Goal: Task Accomplishment & Management: Manage account settings

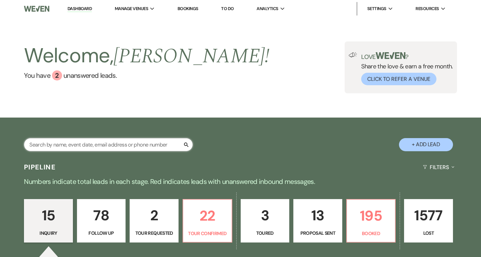
click at [119, 144] on input "text" at bounding box center [108, 144] width 169 height 13
type input "adr"
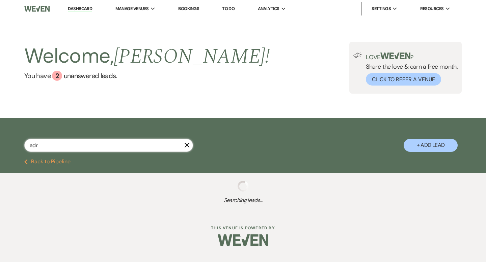
select select "4"
select select "8"
select select "4"
select select "8"
select select "5"
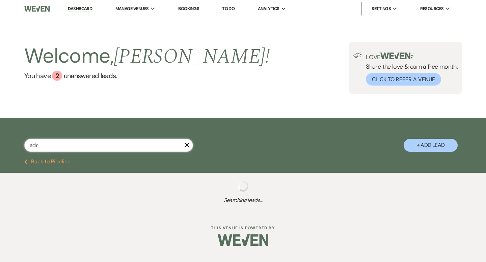
select select "8"
select select "5"
select select "8"
select select "1"
select select "8"
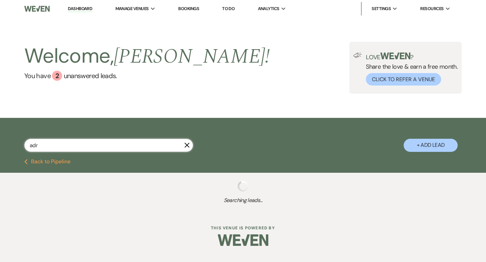
select select "3"
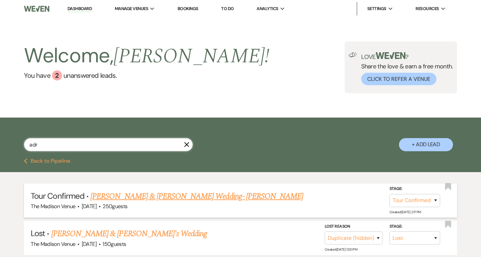
type input "adr"
click at [152, 198] on link "[PERSON_NAME] & [PERSON_NAME] Wedding- [PERSON_NAME]" at bounding box center [196, 197] width 213 height 12
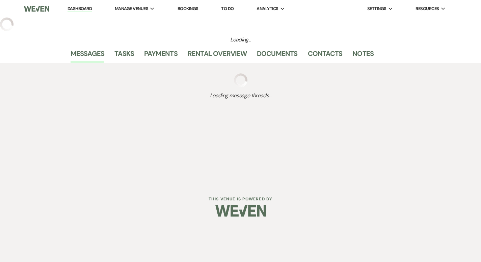
select select "4"
select select "22"
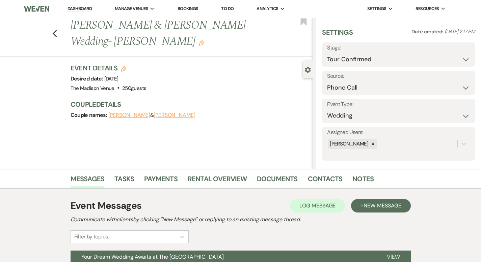
scroll to position [66, 0]
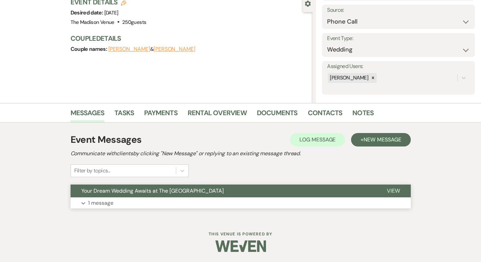
click at [400, 188] on span "View" at bounding box center [393, 191] width 13 height 7
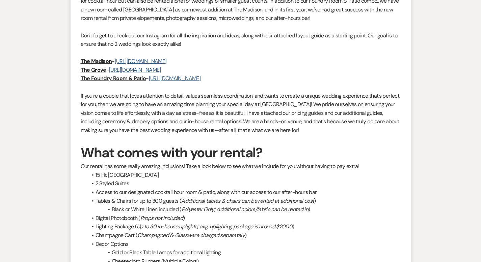
scroll to position [0, 0]
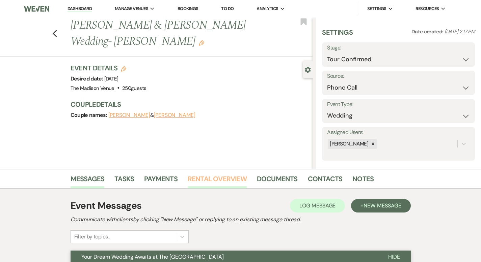
click at [191, 179] on link "Rental Overview" at bounding box center [217, 181] width 59 height 15
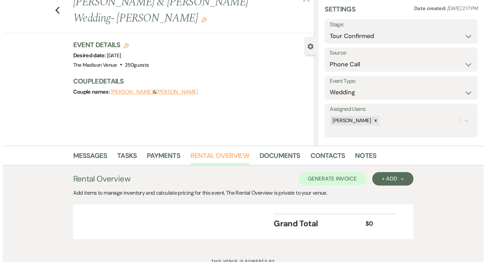
scroll to position [51, 0]
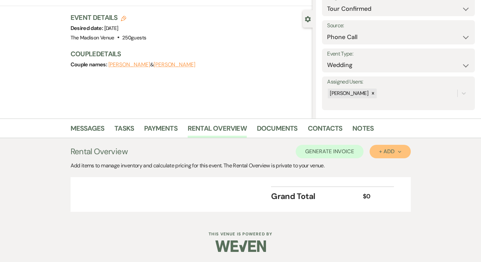
click at [401, 153] on div "+ Add Next" at bounding box center [390, 151] width 22 height 5
click at [399, 180] on button "Category" at bounding box center [386, 177] width 35 height 10
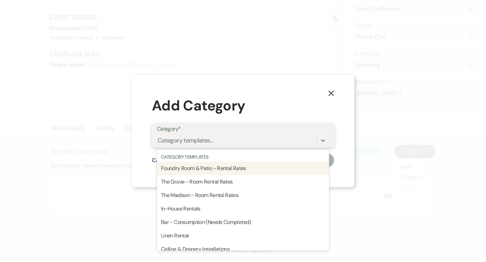
click at [245, 138] on div "Category templates..." at bounding box center [237, 141] width 160 height 12
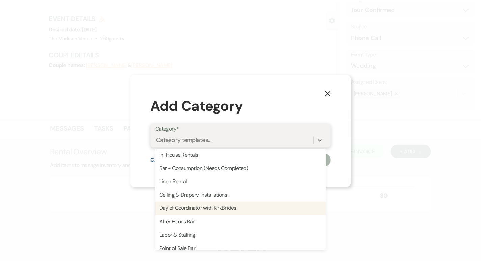
scroll to position [0, 0]
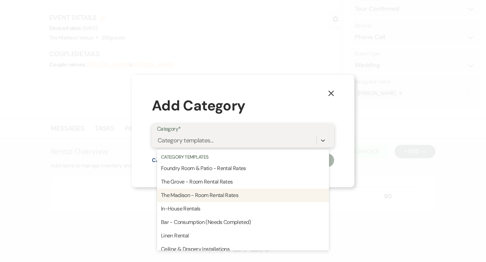
click at [222, 193] on div "The Madison - Room Rental Rates" at bounding box center [243, 195] width 172 height 13
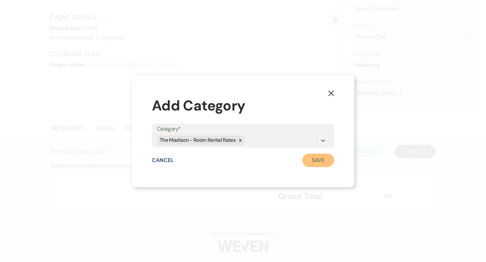
click at [321, 161] on button "Save" at bounding box center [318, 160] width 32 height 13
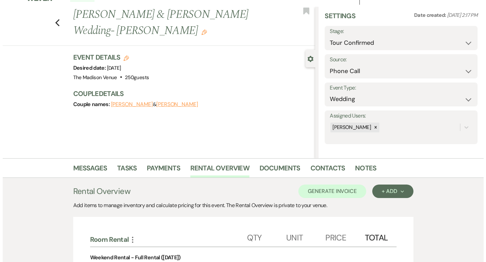
scroll to position [11, 0]
click at [121, 55] on icon "Edit" at bounding box center [123, 57] width 5 height 5
select select "775"
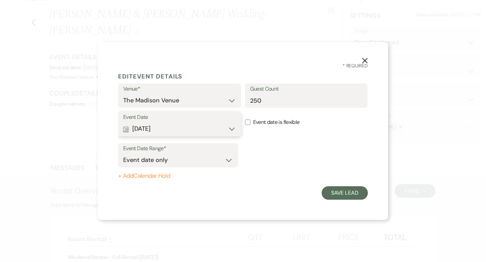
click at [177, 125] on button "Calendar [DATE] Expand" at bounding box center [179, 128] width 113 height 13
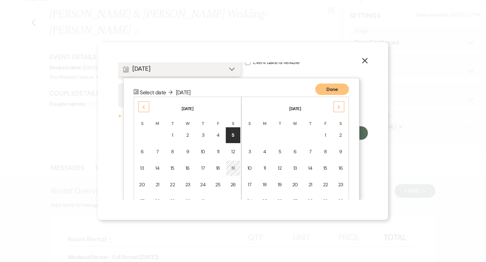
scroll to position [86, 0]
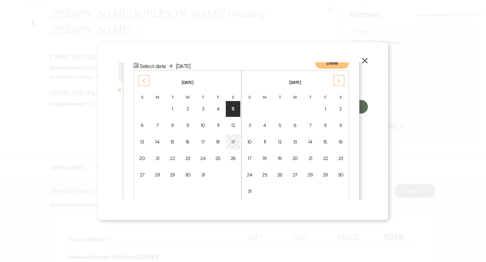
click at [143, 79] on icon "Previous" at bounding box center [143, 81] width 3 height 4
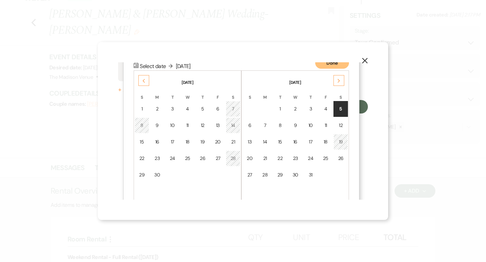
click at [143, 79] on icon "Previous" at bounding box center [143, 81] width 3 height 4
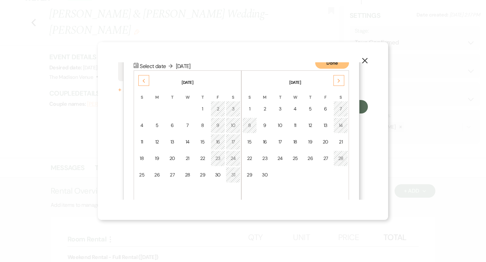
click at [336, 83] on div "Next" at bounding box center [338, 80] width 11 height 11
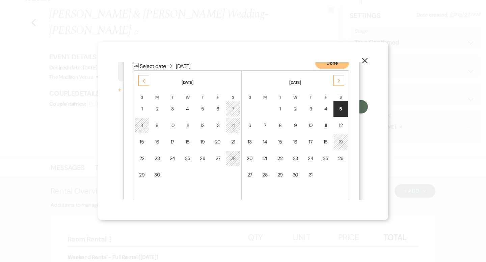
click at [139, 79] on div "Previous" at bounding box center [143, 80] width 11 height 11
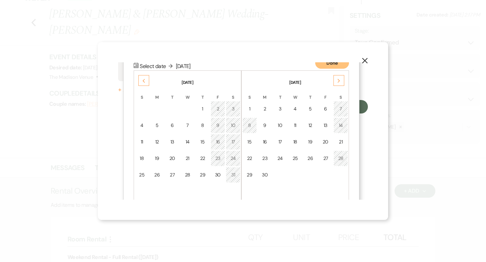
click at [139, 79] on div "Previous" at bounding box center [143, 80] width 11 height 11
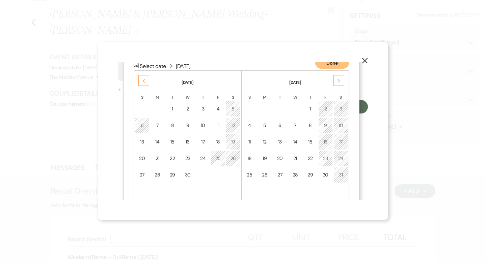
click at [145, 81] on icon "Previous" at bounding box center [143, 81] width 3 height 4
click at [339, 80] on icon "Next" at bounding box center [338, 81] width 3 height 4
click at [338, 80] on icon "Next" at bounding box center [338, 81] width 3 height 4
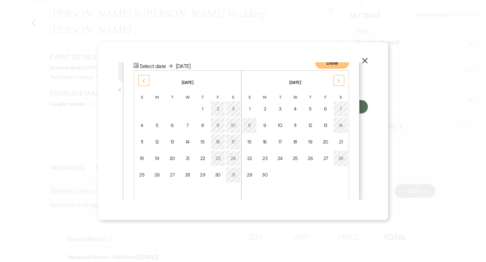
click at [338, 80] on use at bounding box center [338, 81] width 2 height 4
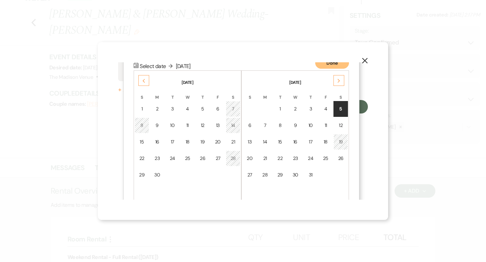
click at [338, 80] on use at bounding box center [338, 81] width 2 height 4
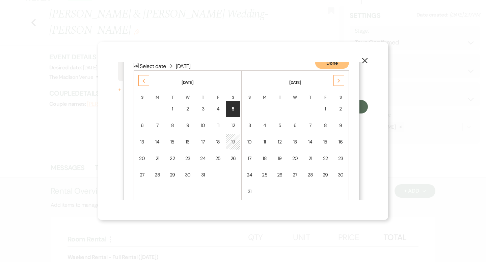
click at [338, 80] on use at bounding box center [338, 81] width 2 height 4
click at [144, 79] on icon "Previous" at bounding box center [143, 81] width 3 height 4
click at [144, 82] on icon "Previous" at bounding box center [143, 81] width 3 height 4
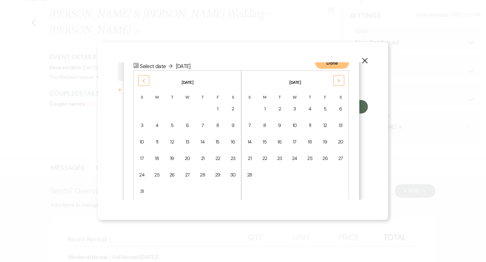
click at [144, 82] on icon "Previous" at bounding box center [143, 81] width 3 height 4
click at [144, 82] on use at bounding box center [144, 81] width 2 height 4
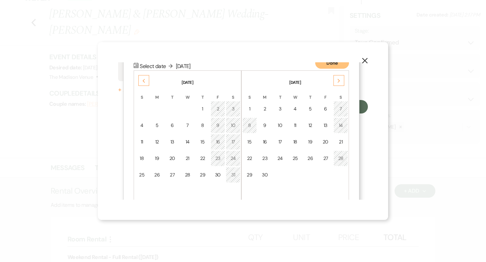
click at [147, 76] on div "Previous" at bounding box center [143, 80] width 11 height 11
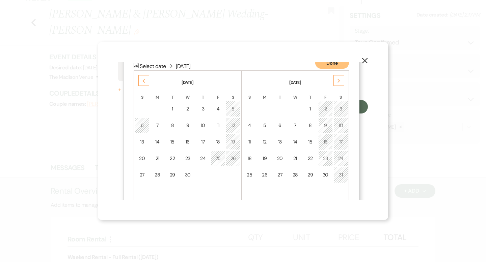
click at [146, 82] on div "Previous" at bounding box center [143, 80] width 11 height 11
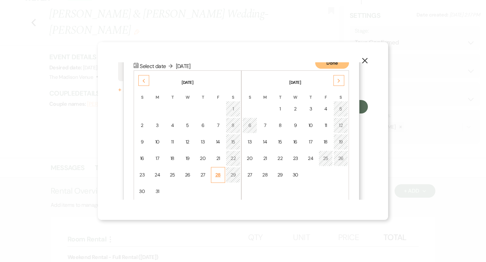
click at [218, 174] on div "28" at bounding box center [218, 175] width 6 height 7
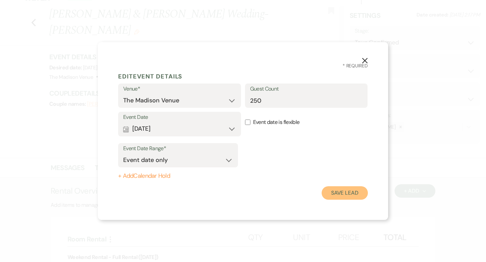
click at [343, 194] on button "Save Lead" at bounding box center [345, 193] width 46 height 13
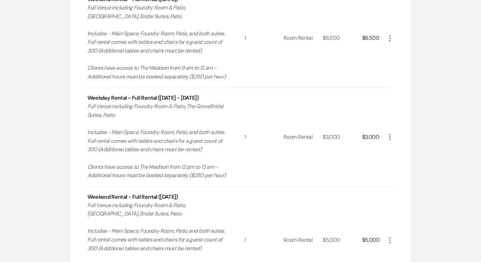
scroll to position [255, 0]
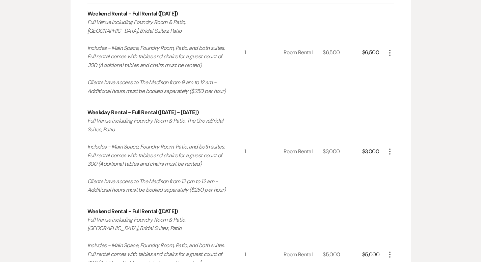
click at [394, 51] on icon "More" at bounding box center [390, 53] width 8 height 8
click at [420, 79] on button "X Delete" at bounding box center [404, 76] width 36 height 11
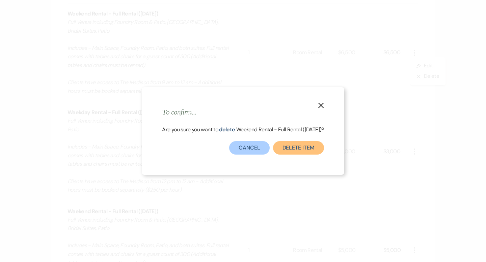
click at [301, 151] on button "Delete Item" at bounding box center [298, 147] width 51 height 13
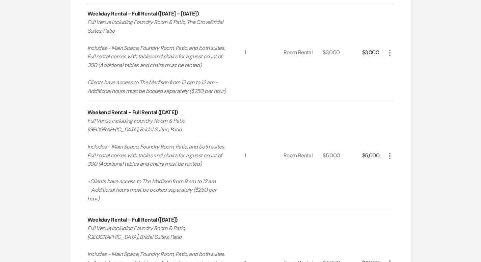
click at [394, 54] on icon "More" at bounding box center [390, 53] width 8 height 8
click at [397, 79] on icon "X" at bounding box center [395, 76] width 4 height 5
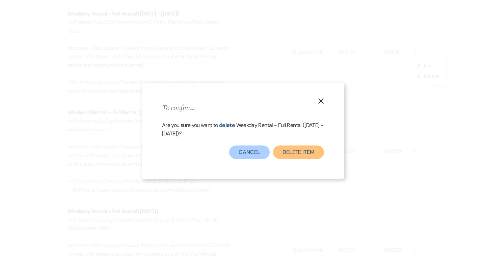
click at [310, 149] on button "Delete Item" at bounding box center [298, 152] width 51 height 13
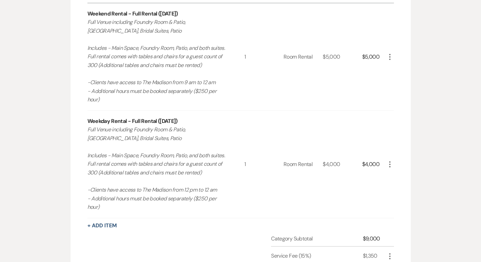
click at [390, 162] on use "button" at bounding box center [389, 165] width 1 height 6
click at [419, 183] on button "X Delete" at bounding box center [404, 188] width 36 height 11
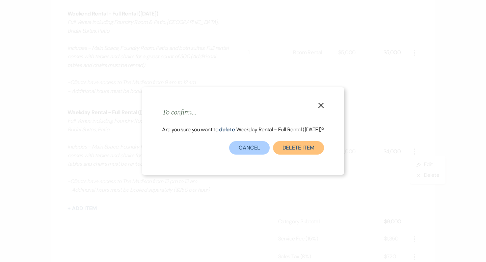
click at [322, 151] on button "Delete Item" at bounding box center [298, 147] width 51 height 13
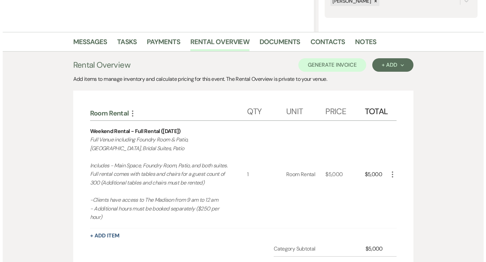
scroll to position [158, 0]
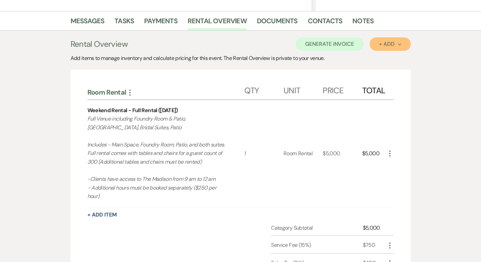
click at [401, 44] on div "+ Add Next" at bounding box center [390, 43] width 22 height 5
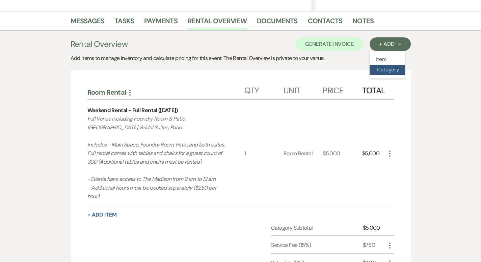
click at [405, 68] on button "Category" at bounding box center [386, 70] width 35 height 10
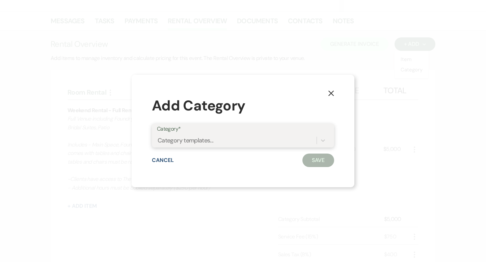
click at [237, 141] on div "Category templates..." at bounding box center [237, 141] width 160 height 12
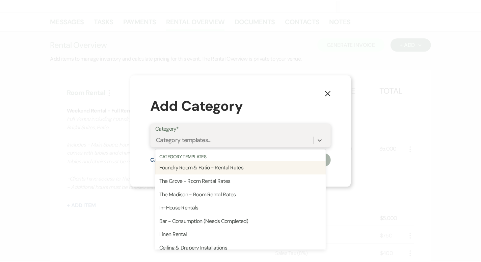
scroll to position [185, 0]
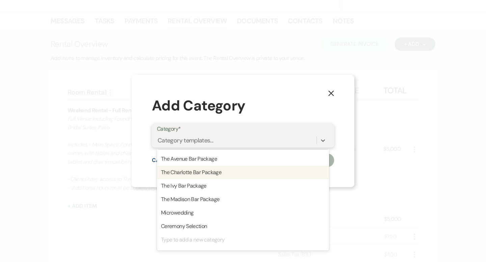
click at [222, 172] on div "The Charlotte Bar Package" at bounding box center [243, 172] width 172 height 13
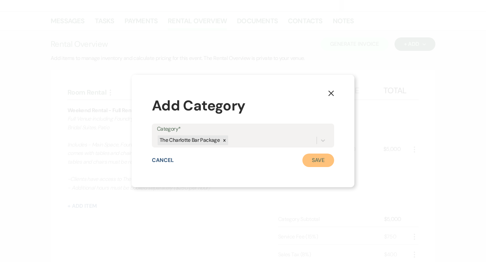
click at [315, 162] on button "Save" at bounding box center [318, 160] width 32 height 13
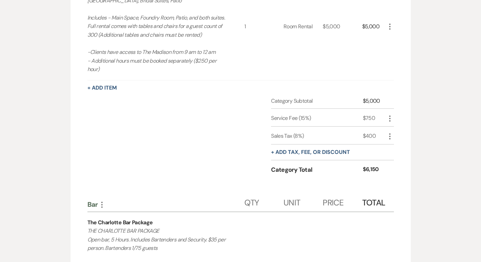
scroll to position [518, 0]
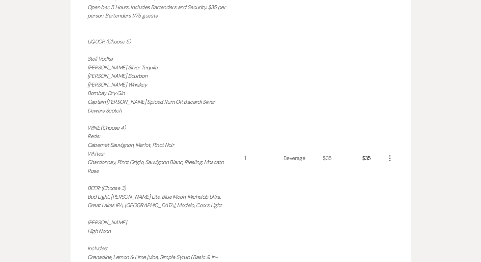
click at [390, 156] on use "button" at bounding box center [389, 159] width 1 height 6
click at [397, 180] on icon "X" at bounding box center [395, 182] width 4 height 5
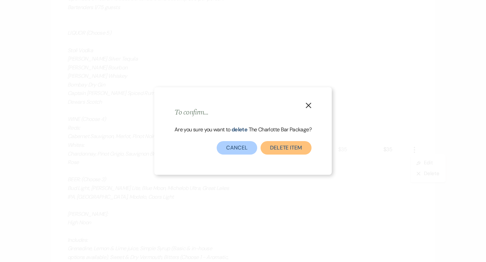
click at [300, 144] on button "Delete Item" at bounding box center [285, 147] width 51 height 13
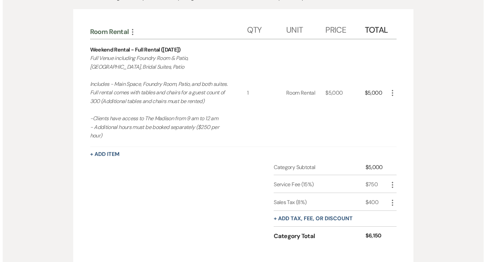
scroll to position [155, 0]
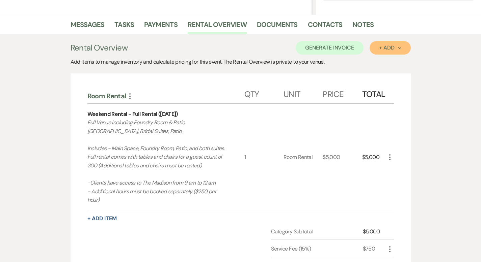
click at [401, 46] on div "+ Add Next" at bounding box center [390, 47] width 22 height 5
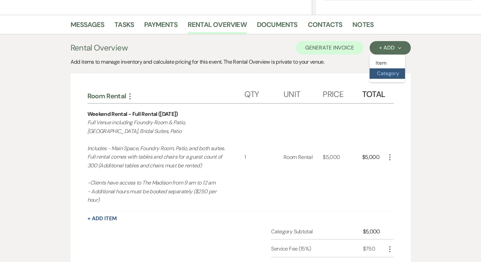
click at [397, 76] on button "Category" at bounding box center [386, 73] width 35 height 10
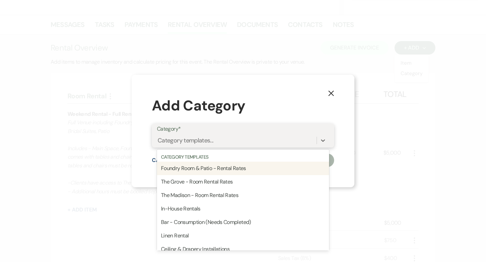
click at [258, 138] on div "Category templates..." at bounding box center [237, 141] width 160 height 12
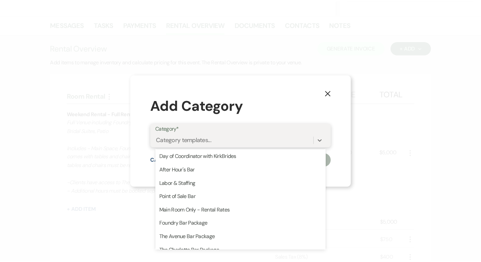
scroll to position [141, 0]
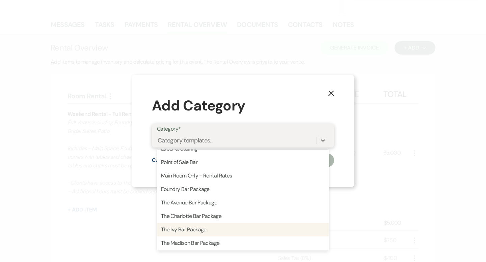
click at [210, 230] on div "The Ivy Bar Package" at bounding box center [243, 229] width 172 height 13
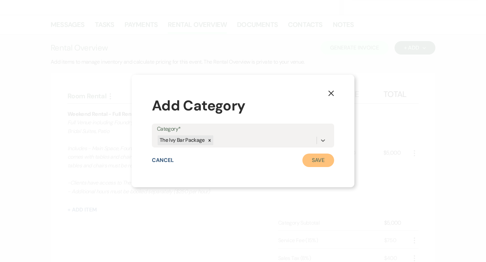
drag, startPoint x: 308, startPoint y: 159, endPoint x: 307, endPoint y: 162, distance: 3.8
click at [308, 159] on button "Save" at bounding box center [318, 160] width 32 height 13
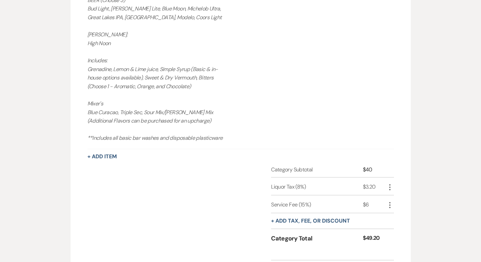
scroll to position [815, 0]
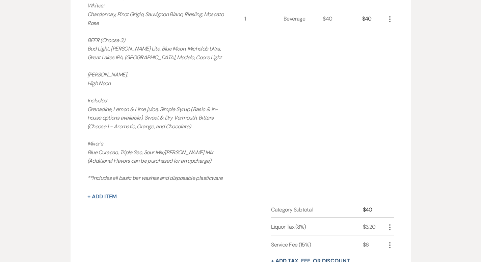
click at [87, 194] on button "+ Add Item" at bounding box center [101, 196] width 29 height 5
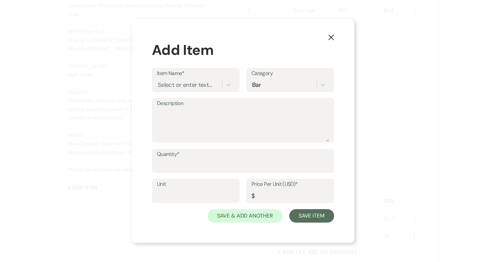
click at [96, 146] on div "X Add Item Item Name* Select or enter text... Category Bar Description Quantity…" at bounding box center [243, 131] width 486 height 262
click at [329, 35] on use "button" at bounding box center [330, 37] width 5 height 5
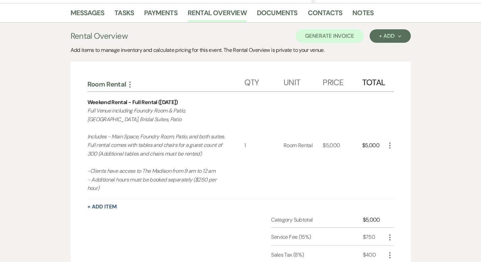
scroll to position [19, 0]
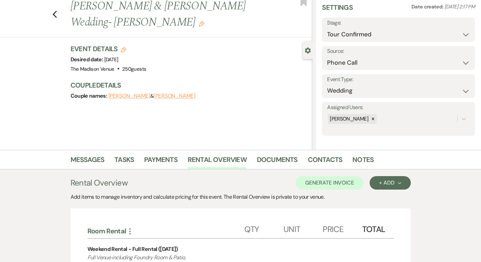
click at [121, 47] on icon "Edit" at bounding box center [123, 49] width 5 height 5
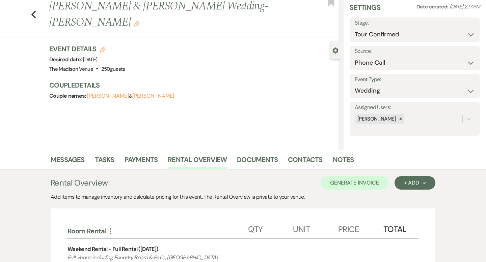
select select "775"
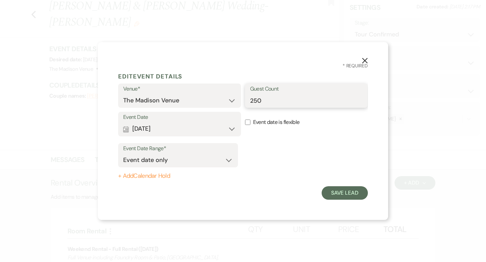
click at [264, 103] on input "250" at bounding box center [306, 100] width 113 height 13
click at [264, 102] on input "250" at bounding box center [306, 100] width 113 height 13
type input "200"
click at [334, 195] on button "Save Lead" at bounding box center [345, 193] width 46 height 13
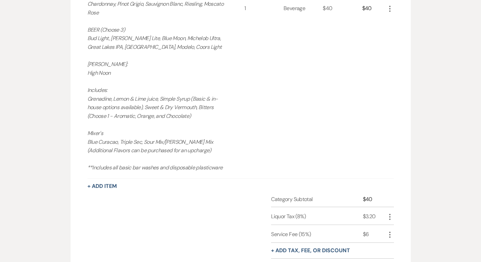
scroll to position [670, 0]
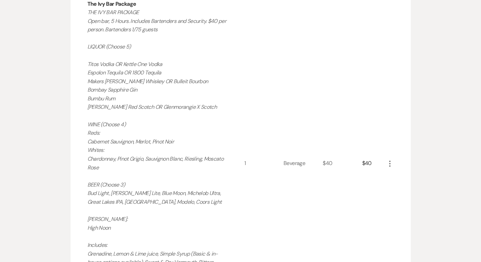
click at [394, 160] on icon "More" at bounding box center [390, 164] width 8 height 8
click at [421, 172] on button "Pencil Edit" at bounding box center [403, 177] width 35 height 11
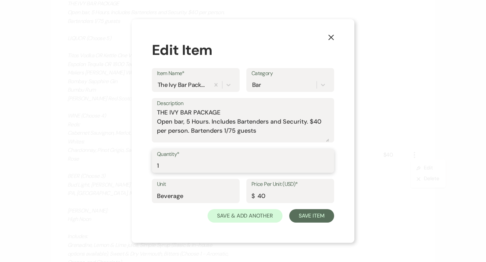
click at [208, 161] on input "1" at bounding box center [243, 165] width 172 height 13
click at [208, 160] on input "1" at bounding box center [243, 165] width 172 height 13
type input "140"
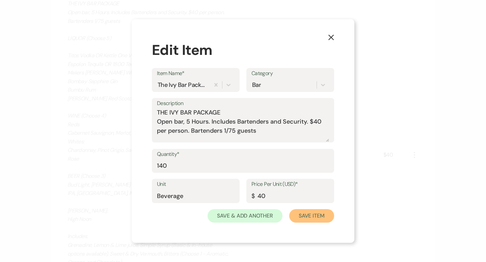
click at [307, 221] on button "Save Item" at bounding box center [311, 216] width 45 height 13
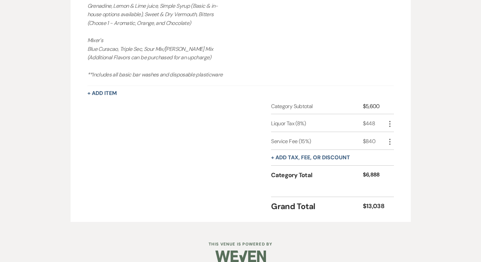
scroll to position [919, 0]
click at [90, 90] on button "+ Add Item" at bounding box center [101, 92] width 29 height 5
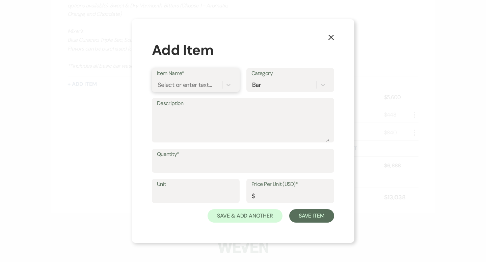
click at [188, 83] on div "Select or enter text..." at bounding box center [185, 84] width 54 height 9
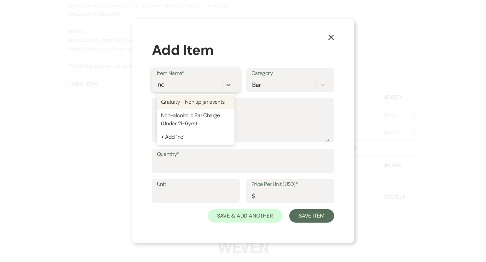
type input "non"
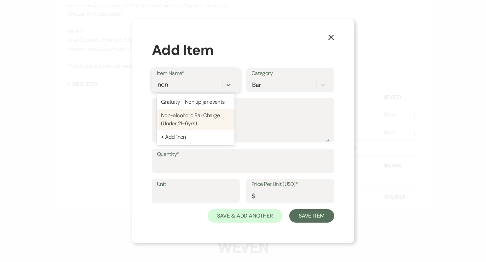
click at [197, 119] on div "Non-alcoholic Bar Charge (Under 21-6yrs)" at bounding box center [196, 120] width 78 height 22
type textarea "Pop's & [PERSON_NAME]'s Coke, Diet Coke, Sprite, Ginger Ale, Ginger Beer Club S…"
type input "Beverage"
type input "9"
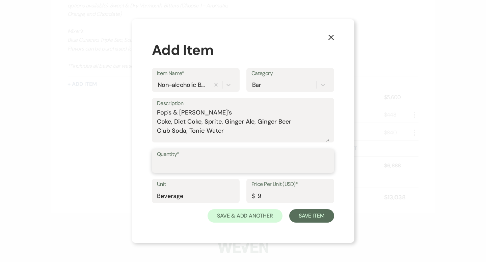
click at [181, 166] on input "Quantity*" at bounding box center [243, 165] width 172 height 13
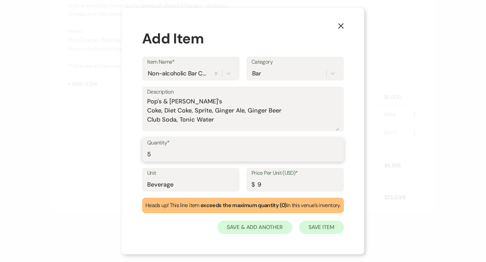
type input "5"
click at [334, 225] on button "Save Item" at bounding box center [321, 227] width 45 height 13
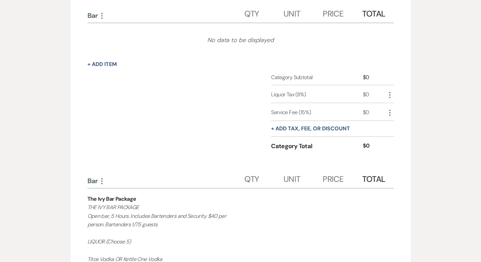
scroll to position [250, 0]
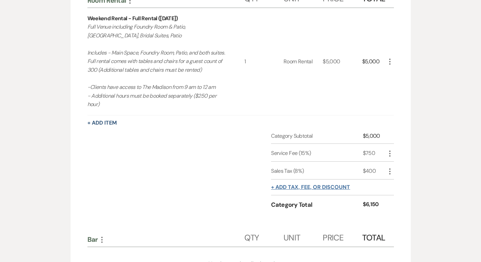
click at [336, 185] on button "+ Add tax, fee, or discount" at bounding box center [310, 187] width 79 height 5
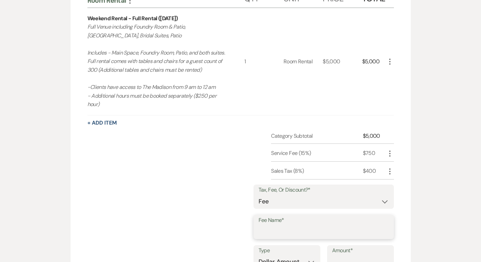
click at [299, 226] on input "Fee Name*" at bounding box center [323, 232] width 130 height 13
click at [303, 195] on select "Fee Discount Tax" at bounding box center [323, 201] width 130 height 13
select select "2"
click at [298, 226] on input "Fee Name*" at bounding box center [324, 232] width 130 height 13
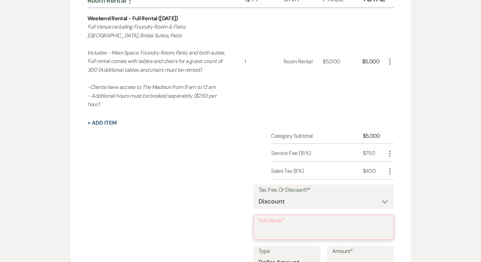
type input "Medical Professional"
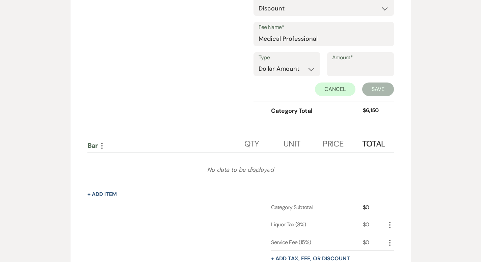
scroll to position [447, 0]
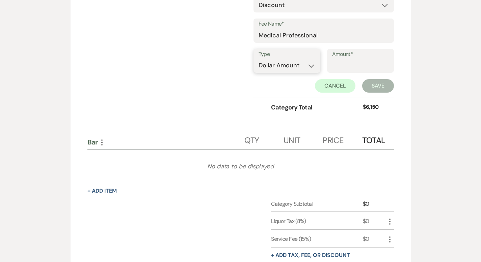
click at [315, 59] on select "Dollar Amount Percentage" at bounding box center [286, 65] width 57 height 13
select select "false"
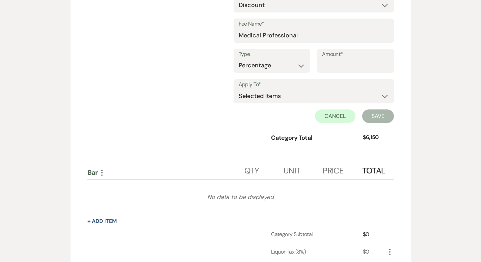
click at [361, 59] on input "Amount*" at bounding box center [355, 65] width 67 height 13
type input "7"
click at [359, 89] on select "Selected Items Category Subtotal (before all Taxes/Fees/Discounts) Category Tot…" at bounding box center [314, 95] width 150 height 13
select select "1"
click at [394, 111] on button "Save" at bounding box center [378, 116] width 32 height 13
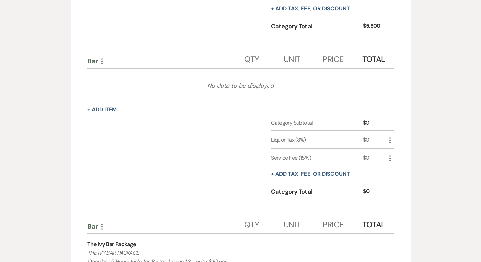
scroll to position [465, 0]
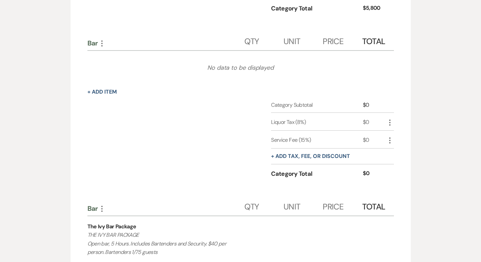
click at [98, 39] on icon "More" at bounding box center [102, 43] width 8 height 8
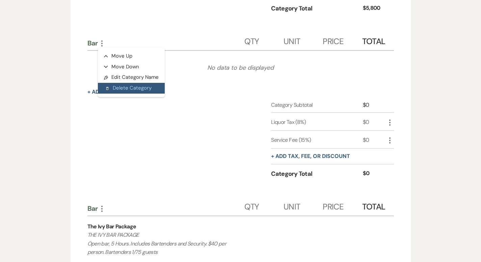
click at [98, 83] on button "Delete Delete Category" at bounding box center [131, 88] width 67 height 11
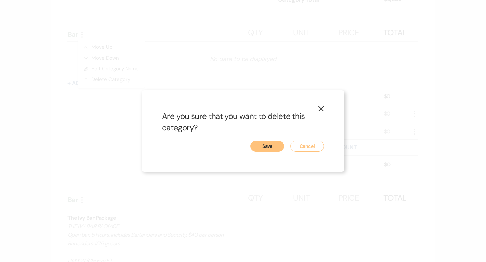
click at [274, 148] on button "Save" at bounding box center [267, 146] width 34 height 11
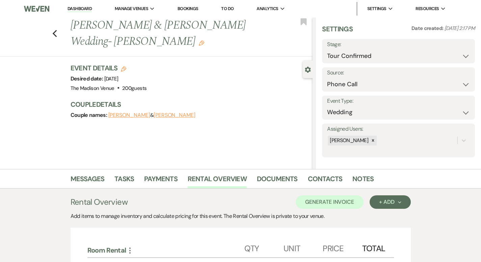
scroll to position [6, 0]
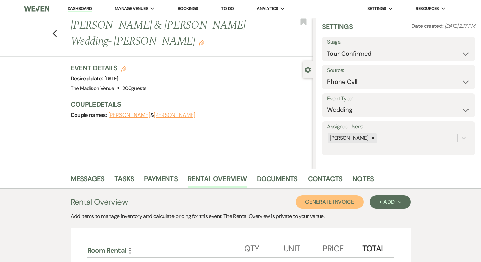
click at [355, 202] on button "Generate Invoice" at bounding box center [330, 202] width 68 height 13
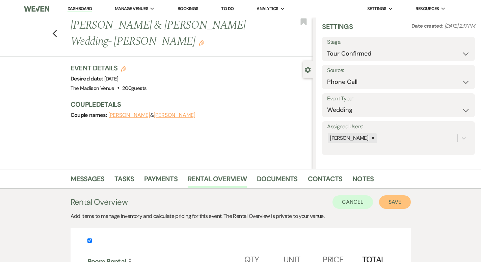
click at [411, 204] on button "Save" at bounding box center [395, 202] width 32 height 13
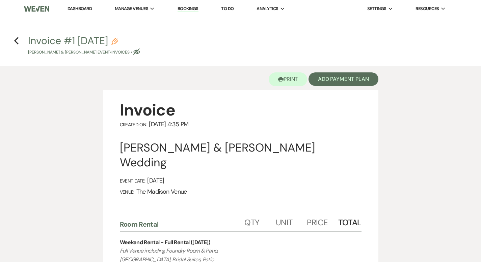
click at [118, 41] on use "button" at bounding box center [114, 41] width 7 height 7
select select "22"
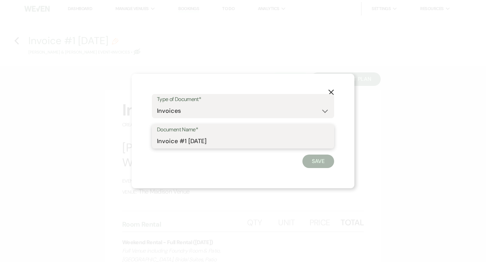
drag, startPoint x: 186, startPoint y: 142, endPoint x: 145, endPoint y: 140, distance: 40.9
click at [145, 140] on div "X Type of Document* Special Event Insurance Vendor Certificate of Insurance Con…" at bounding box center [243, 131] width 223 height 115
type input "Ivy Bar Package [DATE]"
click at [323, 163] on button "Save" at bounding box center [318, 161] width 32 height 13
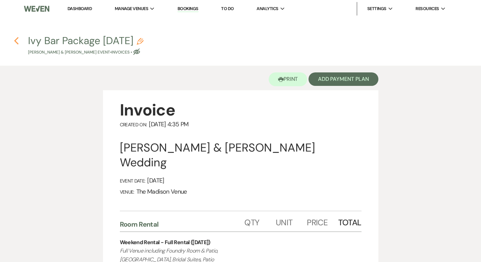
click at [18, 39] on icon "Previous" at bounding box center [16, 41] width 5 height 8
select select "4"
select select "22"
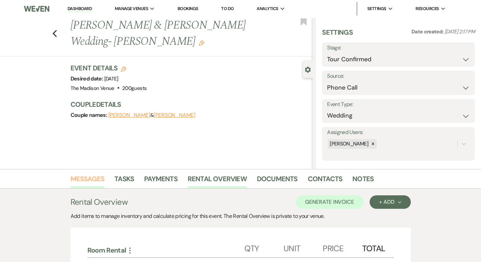
click at [71, 177] on link "Messages" at bounding box center [88, 181] width 34 height 15
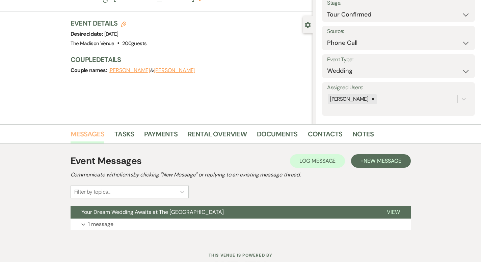
scroll to position [66, 0]
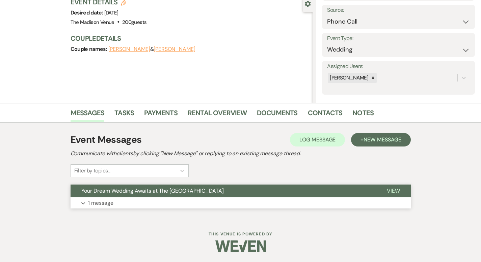
click at [408, 190] on button "View" at bounding box center [393, 191] width 35 height 13
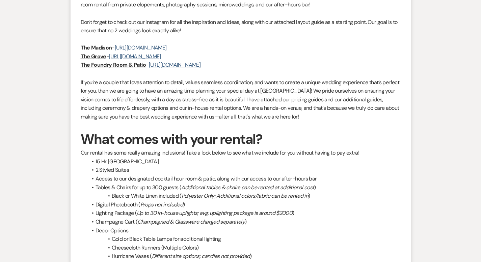
scroll to position [664, 0]
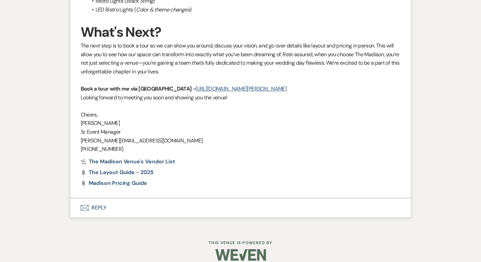
click at [71, 199] on button "Envelope Reply" at bounding box center [241, 208] width 340 height 19
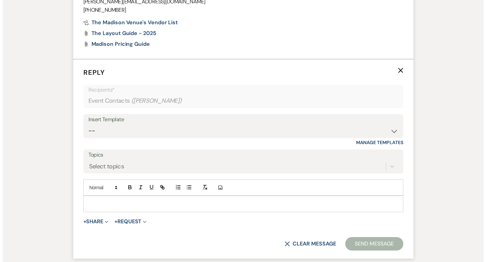
scroll to position [803, 0]
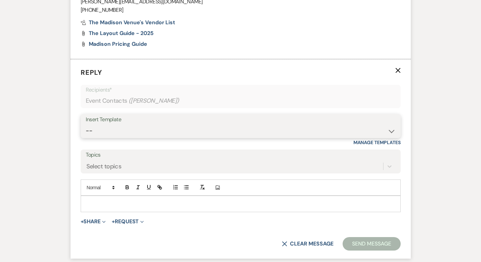
click at [86, 124] on select "-- Weven Planning Portal Introduction (Booked Events) Corporate Lead Follow Up …" at bounding box center [241, 130] width 310 height 13
select select "3706"
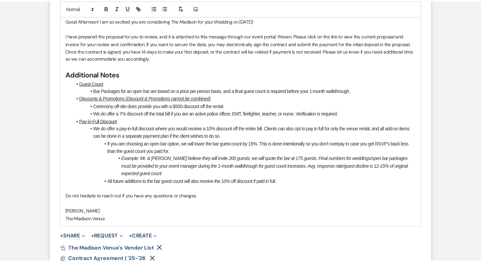
scroll to position [1088, 0]
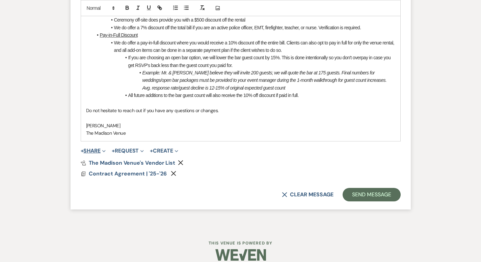
click at [81, 148] on button "+ Share Expand" at bounding box center [93, 150] width 25 height 5
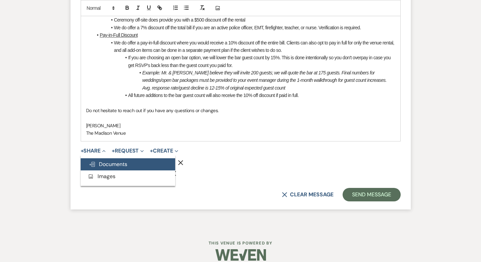
click at [89, 161] on span "Doc Upload Documents" at bounding box center [108, 164] width 38 height 7
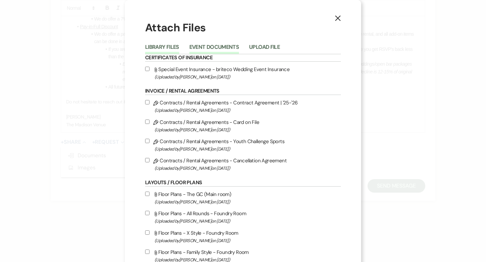
click at [203, 45] on button "Event Documents" at bounding box center [214, 49] width 50 height 9
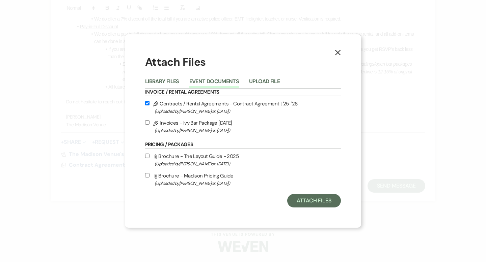
click at [147, 123] on input "Pencil Invoices - Ivy Bar Package [DATE] (Uploaded by [PERSON_NAME] on [DATE] )" at bounding box center [147, 122] width 4 height 4
checkbox input "true"
click at [301, 203] on button "Attach Files" at bounding box center [314, 200] width 54 height 13
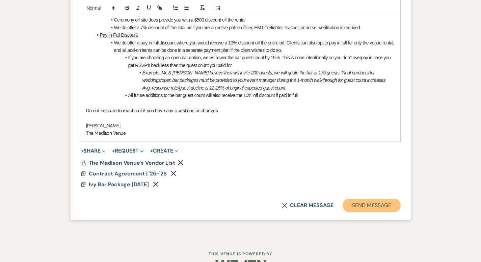
click at [382, 200] on button "Send Message" at bounding box center [371, 205] width 58 height 13
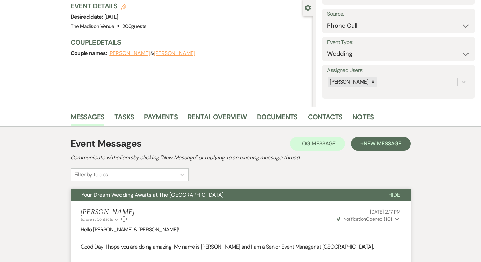
scroll to position [0, 0]
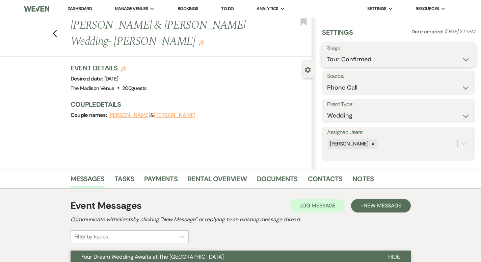
click at [400, 62] on select "Inquiry Follow Up Tour Requested Tour Confirmed Toured Proposal Sent Booked Lost" at bounding box center [398, 59] width 143 height 13
select select "6"
click at [456, 53] on button "Save" at bounding box center [458, 54] width 32 height 13
click at [83, 5] on li "Dashboard" at bounding box center [79, 8] width 31 height 13
click at [52, 30] on use "button" at bounding box center [54, 33] width 4 height 7
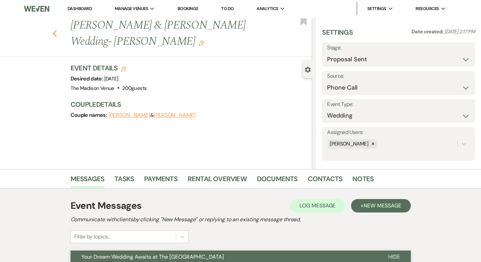
select select "6"
select select "8"
select select "4"
select select "8"
select select "5"
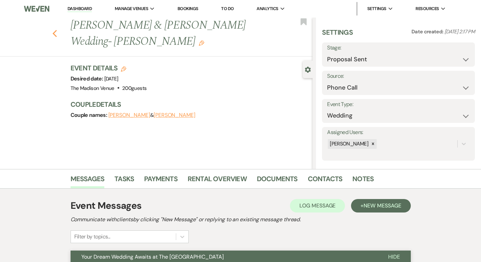
select select "8"
select select "5"
select select "8"
select select "1"
select select "8"
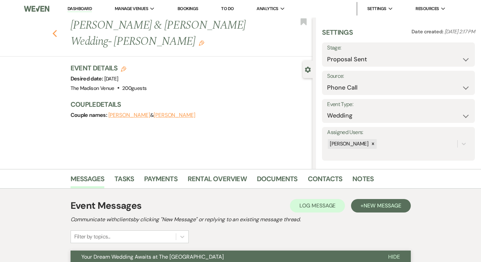
select select "3"
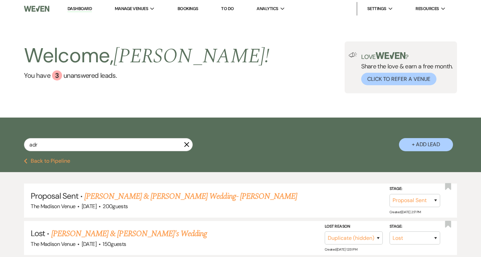
click at [189, 147] on use "button" at bounding box center [186, 144] width 5 height 5
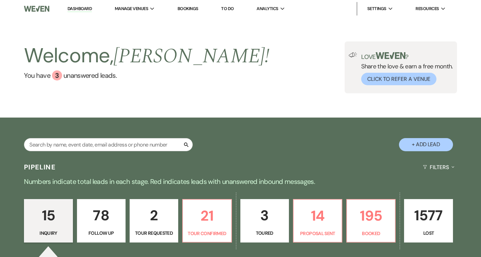
click at [83, 9] on link "Dashboard" at bounding box center [79, 9] width 24 height 6
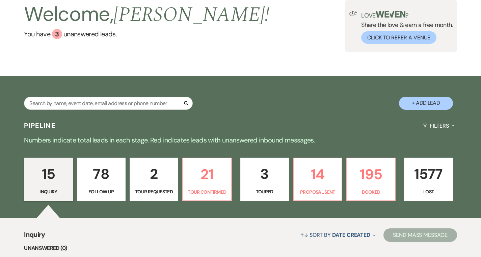
scroll to position [58, 0]
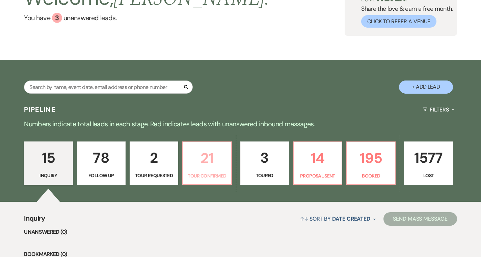
click at [218, 148] on p "21" at bounding box center [207, 158] width 40 height 23
select select "4"
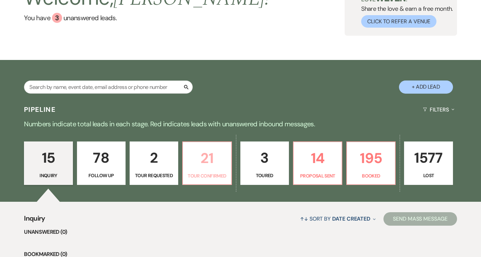
select select "4"
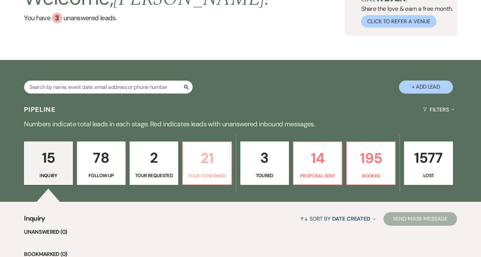
select select "4"
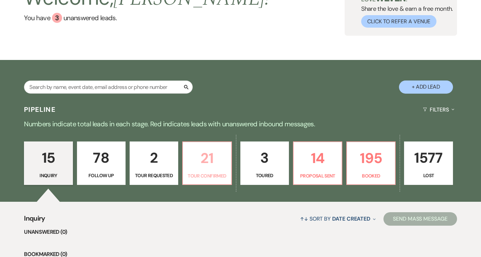
select select "4"
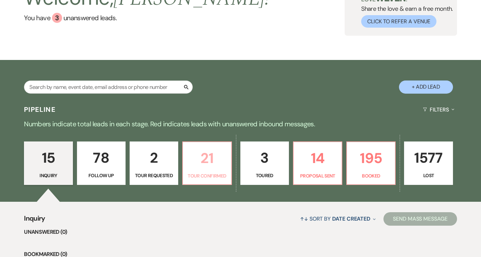
select select "4"
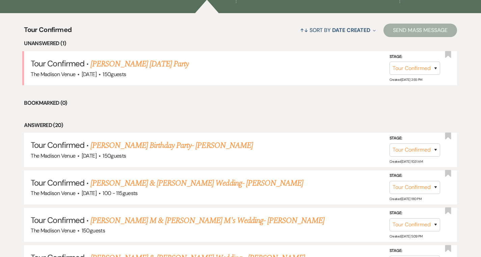
scroll to position [247, 0]
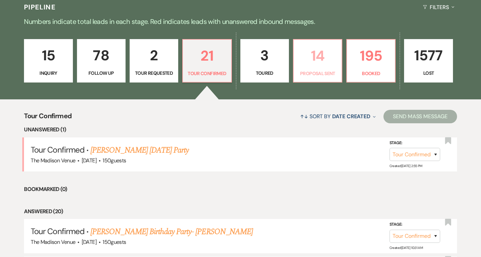
click at [313, 61] on p "14" at bounding box center [318, 56] width 40 height 23
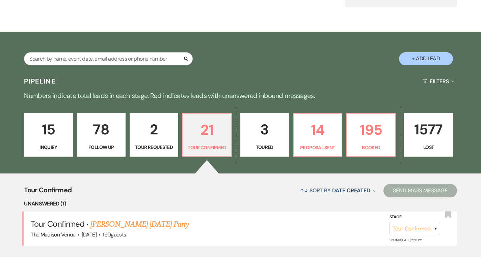
select select "6"
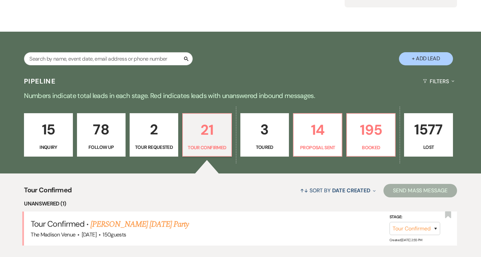
select select "6"
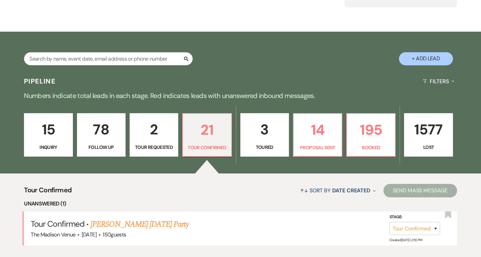
select select "6"
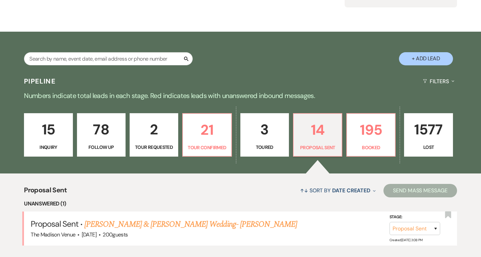
scroll to position [160, 0]
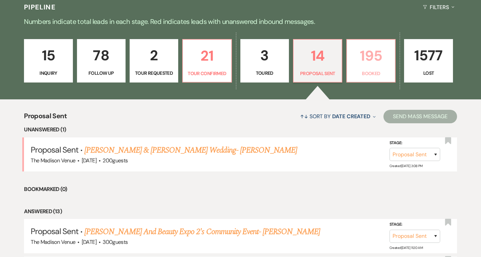
click at [361, 60] on p "195" at bounding box center [371, 56] width 40 height 23
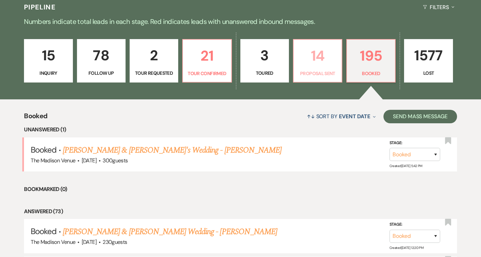
click at [327, 62] on p "14" at bounding box center [318, 56] width 40 height 23
select select "6"
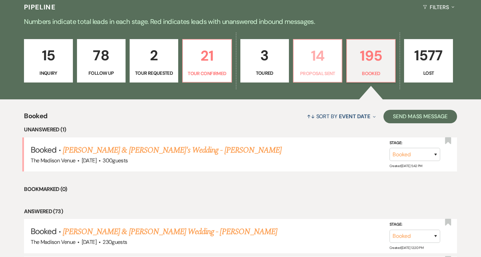
select select "6"
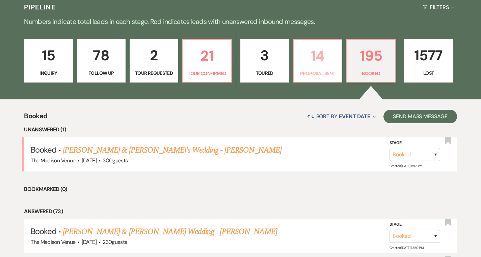
select select "6"
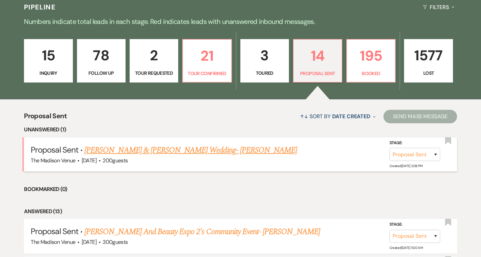
click at [214, 150] on link "[PERSON_NAME] & [PERSON_NAME] Wedding- [PERSON_NAME]" at bounding box center [190, 150] width 213 height 12
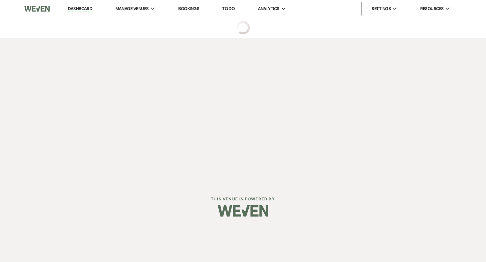
select select "6"
select select "5"
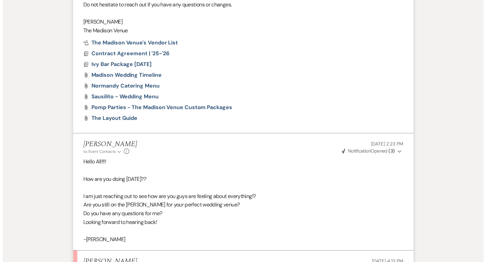
scroll to position [1327, 0]
